Goal: Submit feedback/report problem: Submit feedback/report problem

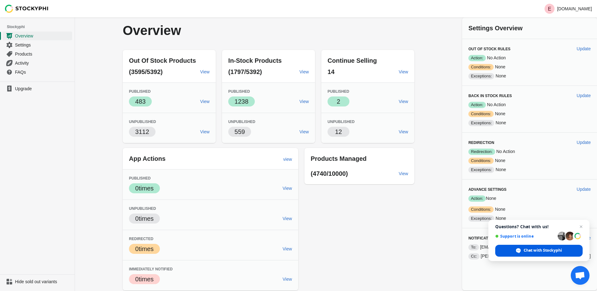
click at [528, 255] on span "Chat with Stockyphi" at bounding box center [538, 251] width 87 height 12
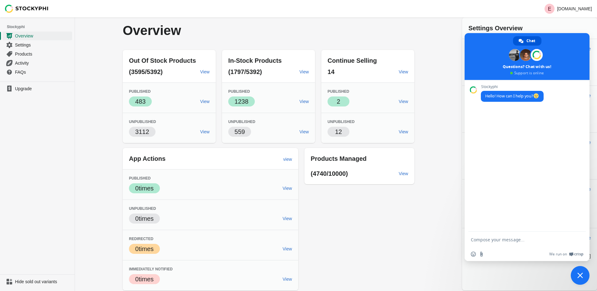
click at [528, 244] on textarea "Compose your message..." at bounding box center [521, 240] width 100 height 16
type textarea "our checkout page is being redirected"
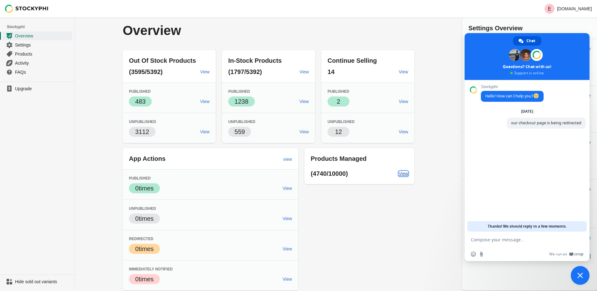
click at [408, 175] on span "View" at bounding box center [403, 173] width 9 height 5
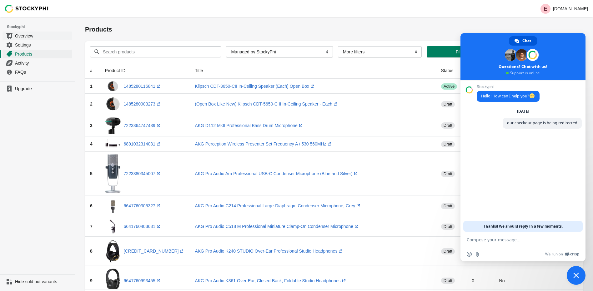
click at [37, 36] on span "Overview" at bounding box center [43, 36] width 56 height 6
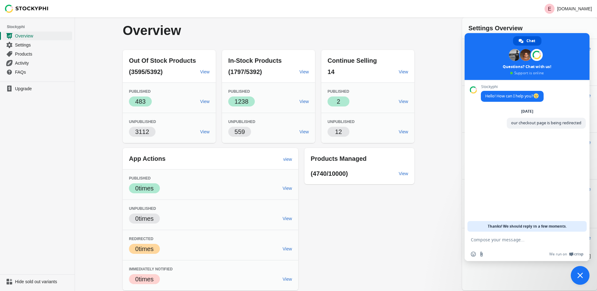
click at [575, 276] on span "Close chat" at bounding box center [580, 275] width 19 height 19
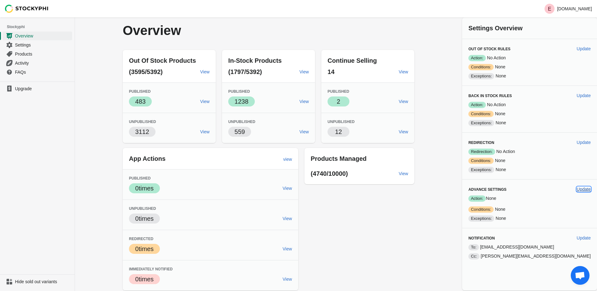
click at [583, 187] on span "Update" at bounding box center [584, 189] width 14 height 5
click at [587, 142] on span "Update" at bounding box center [584, 142] width 14 height 5
click at [549, 2] on div "E electronicsexpo.com" at bounding box center [569, 8] width 55 height 17
click at [545, 5] on icon "E" at bounding box center [550, 9] width 10 height 10
